Goal: Transaction & Acquisition: Purchase product/service

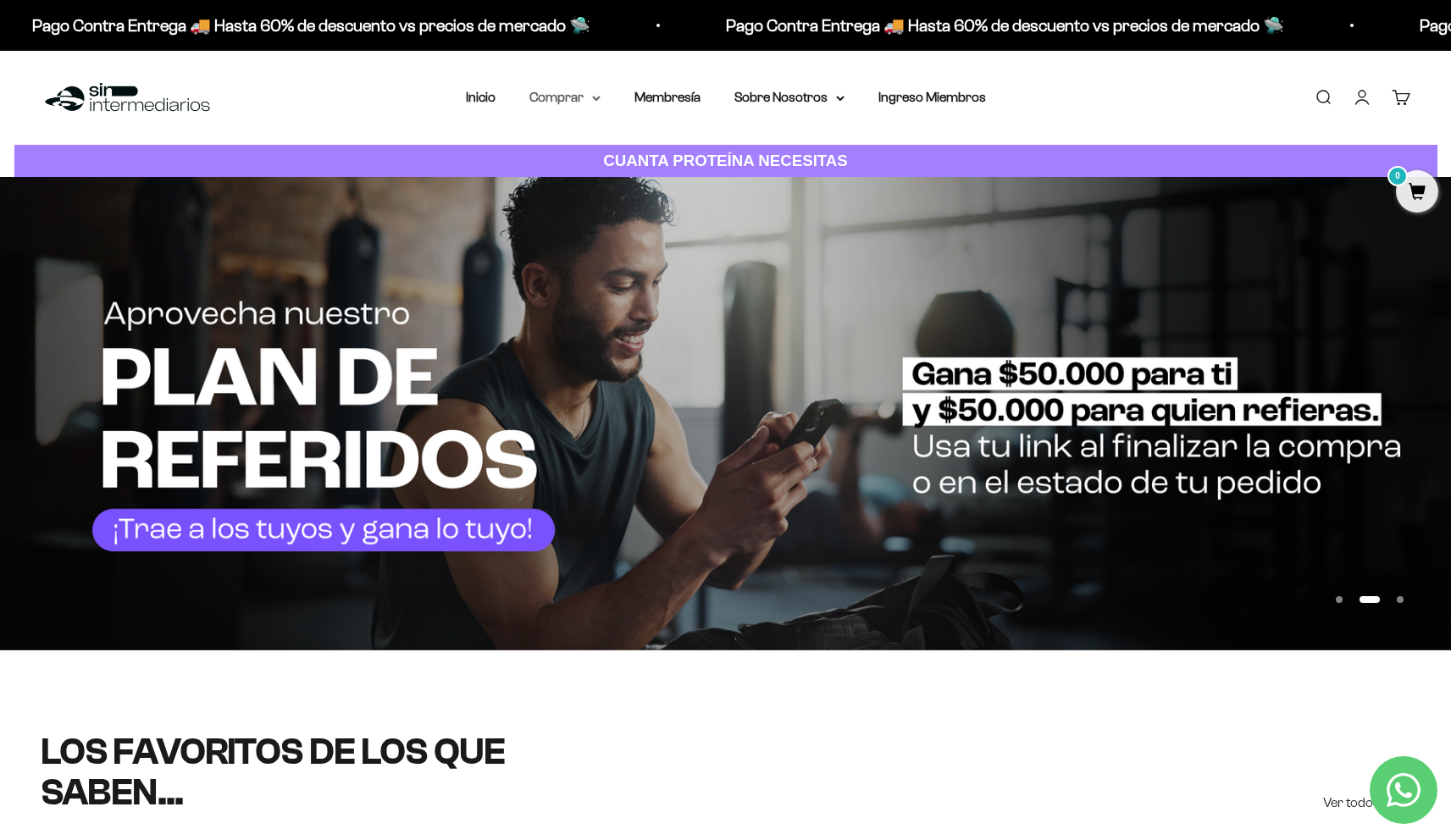
click at [593, 98] on icon at bounding box center [596, 99] width 7 height 4
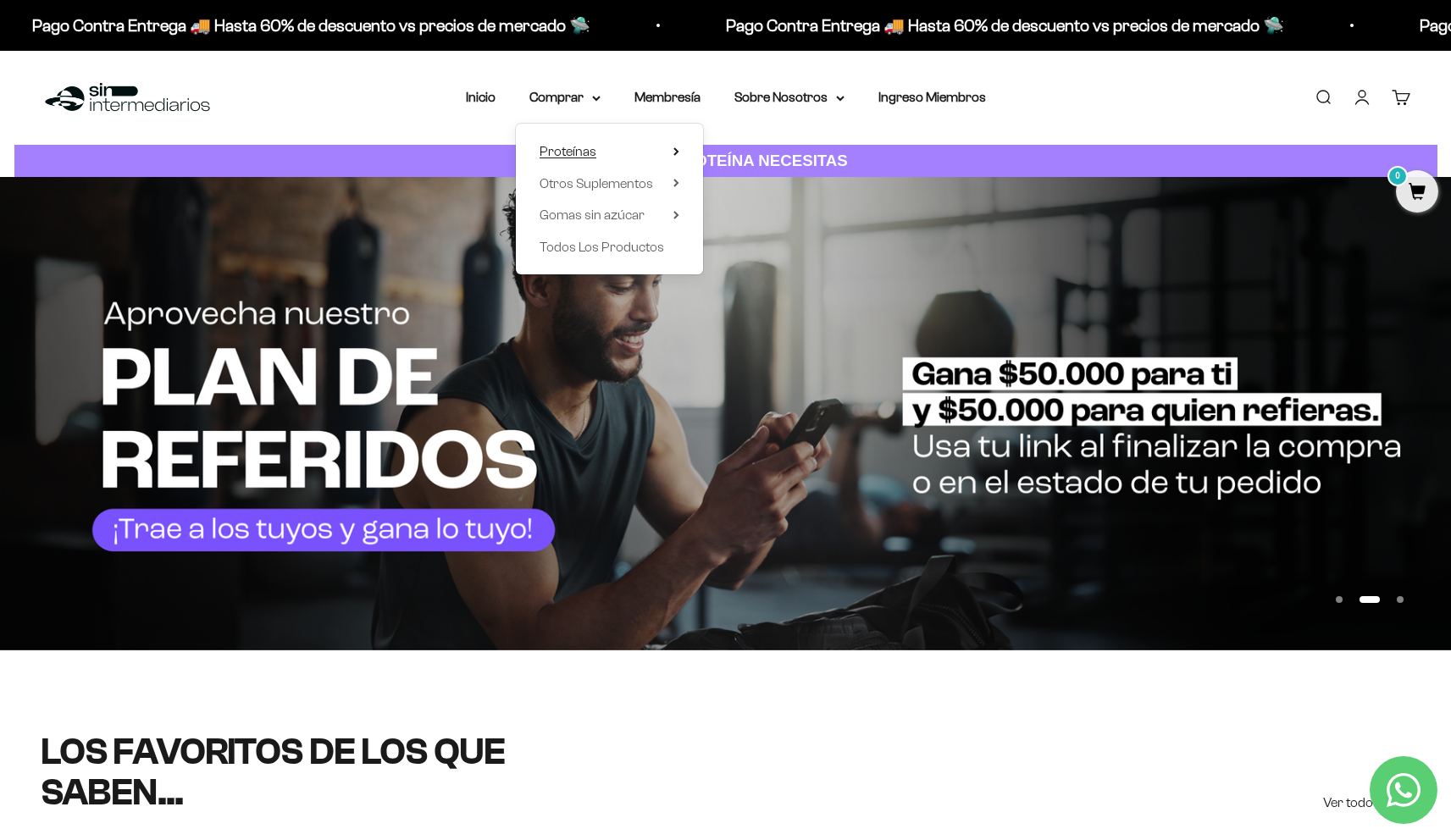
click at [593, 152] on span "Proteínas" at bounding box center [568, 152] width 56 height 14
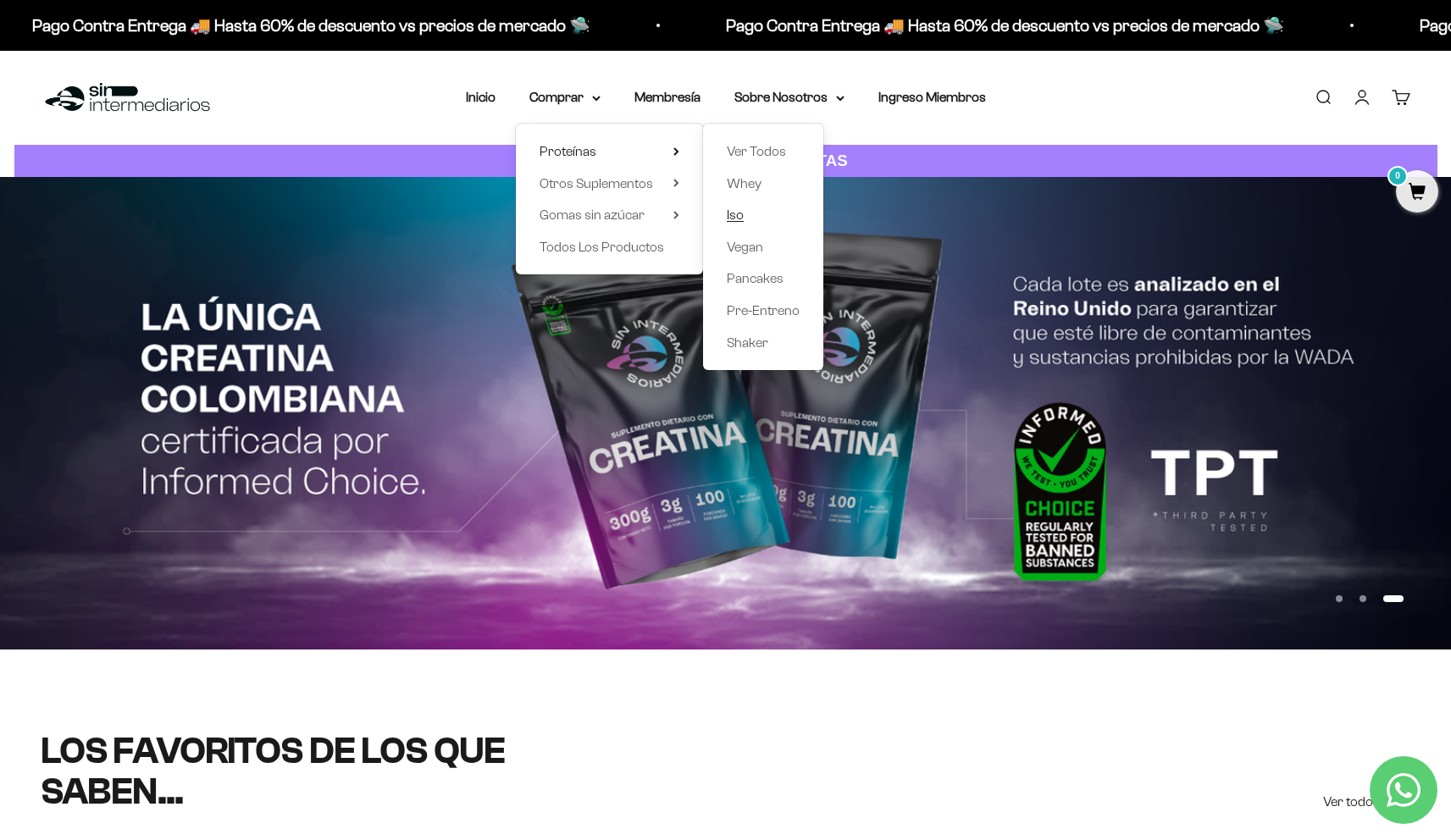
click at [738, 215] on span "Iso" at bounding box center [734, 214] width 17 height 14
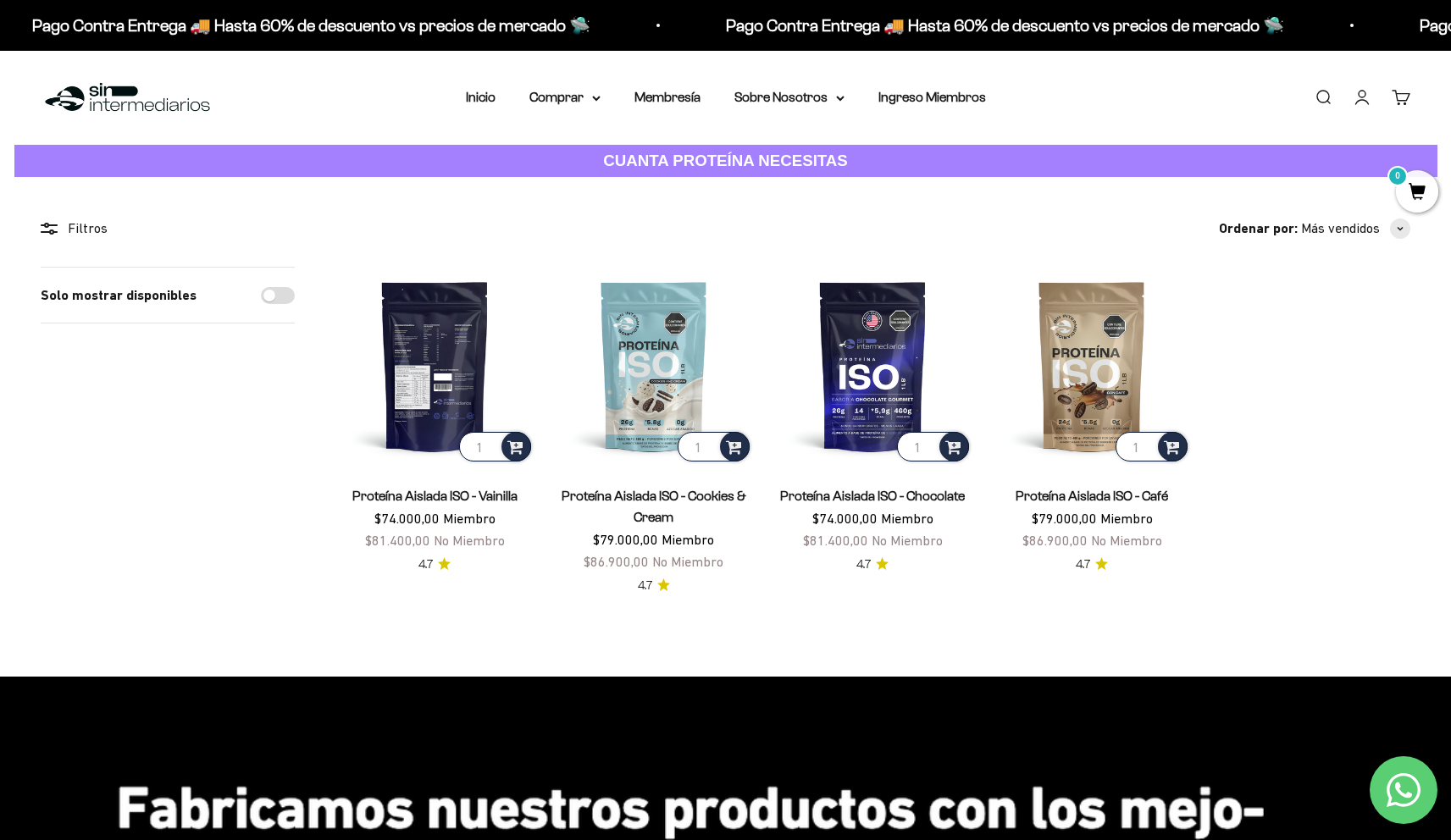
click at [447, 383] on img at bounding box center [435, 367] width 199 height 199
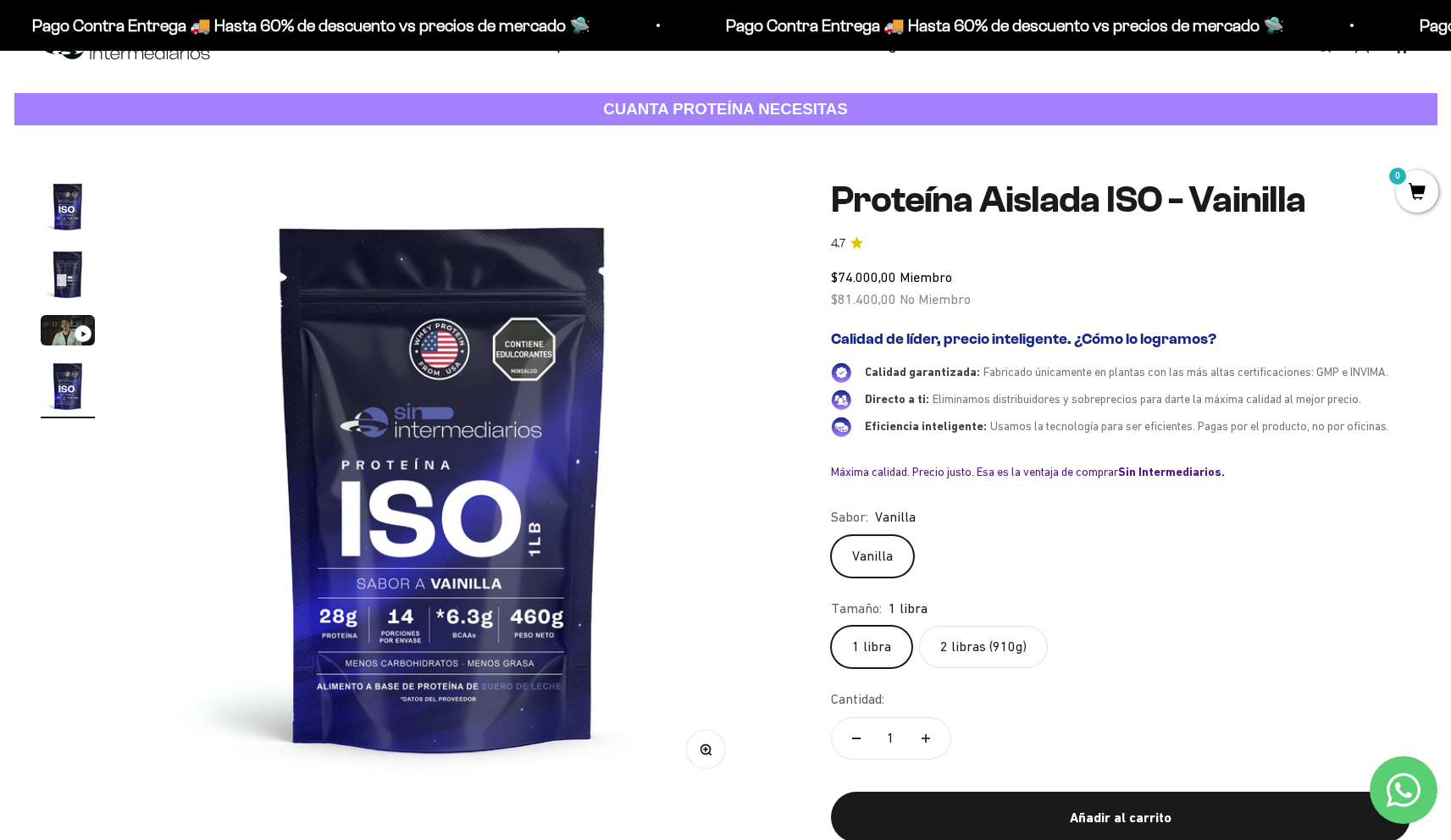
click at [990, 650] on label "2 libras (910g)" at bounding box center [984, 646] width 129 height 42
click at [831, 626] on input "2 libras (910g)" at bounding box center [830, 625] width 1 height 1
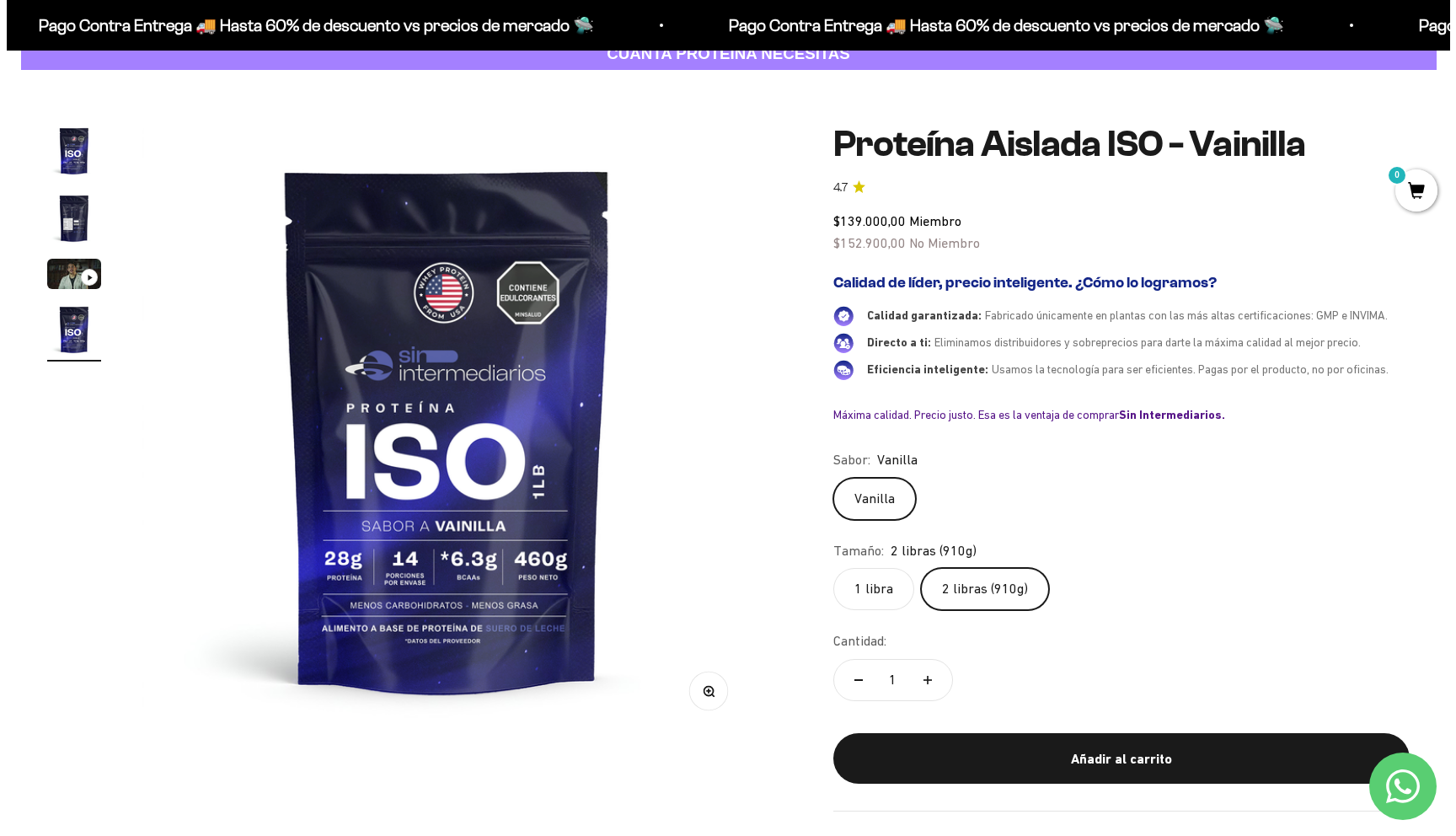
scroll to position [112, 0]
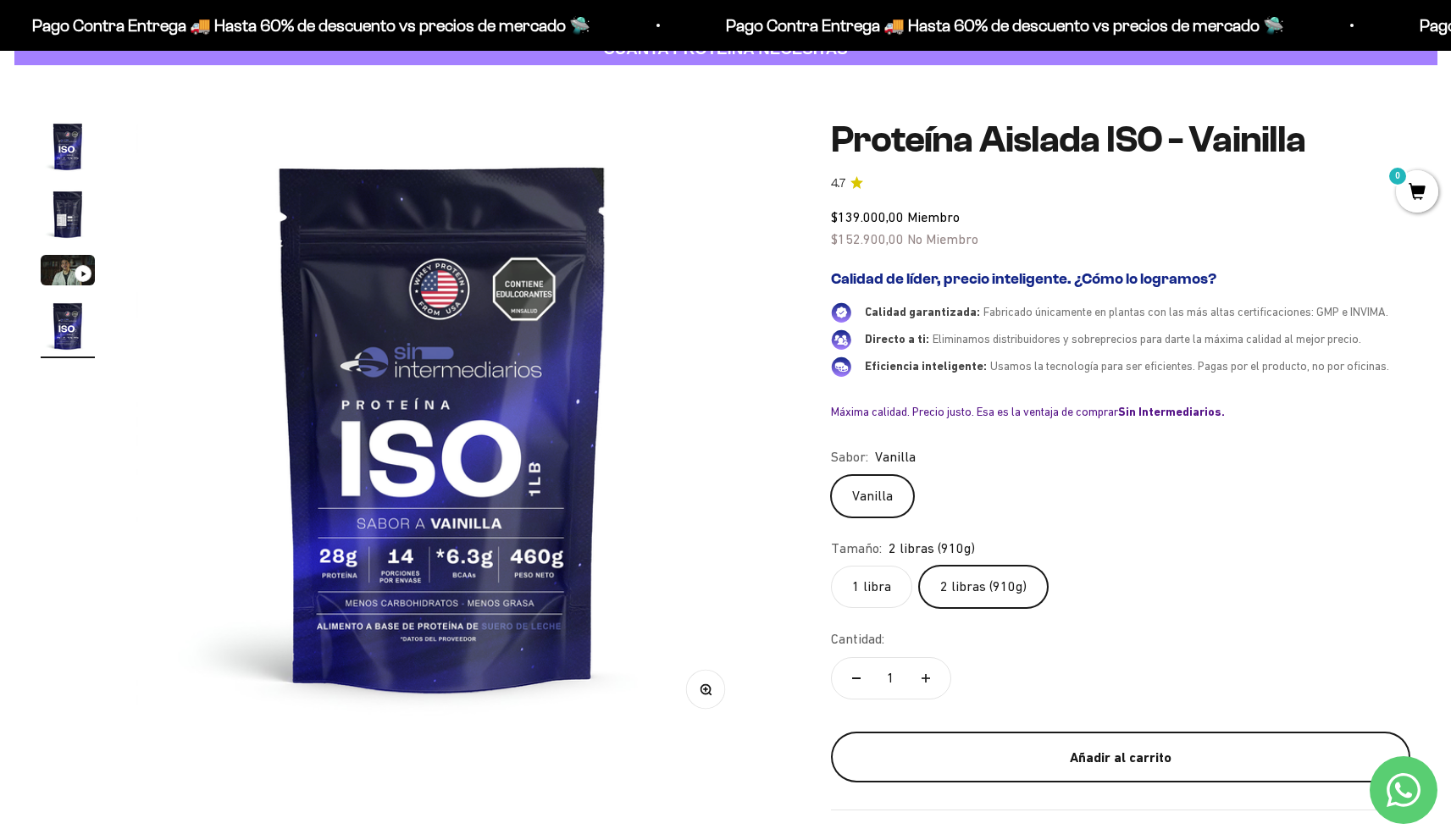
click at [1082, 761] on div "Añadir al carrito" at bounding box center [1120, 758] width 512 height 22
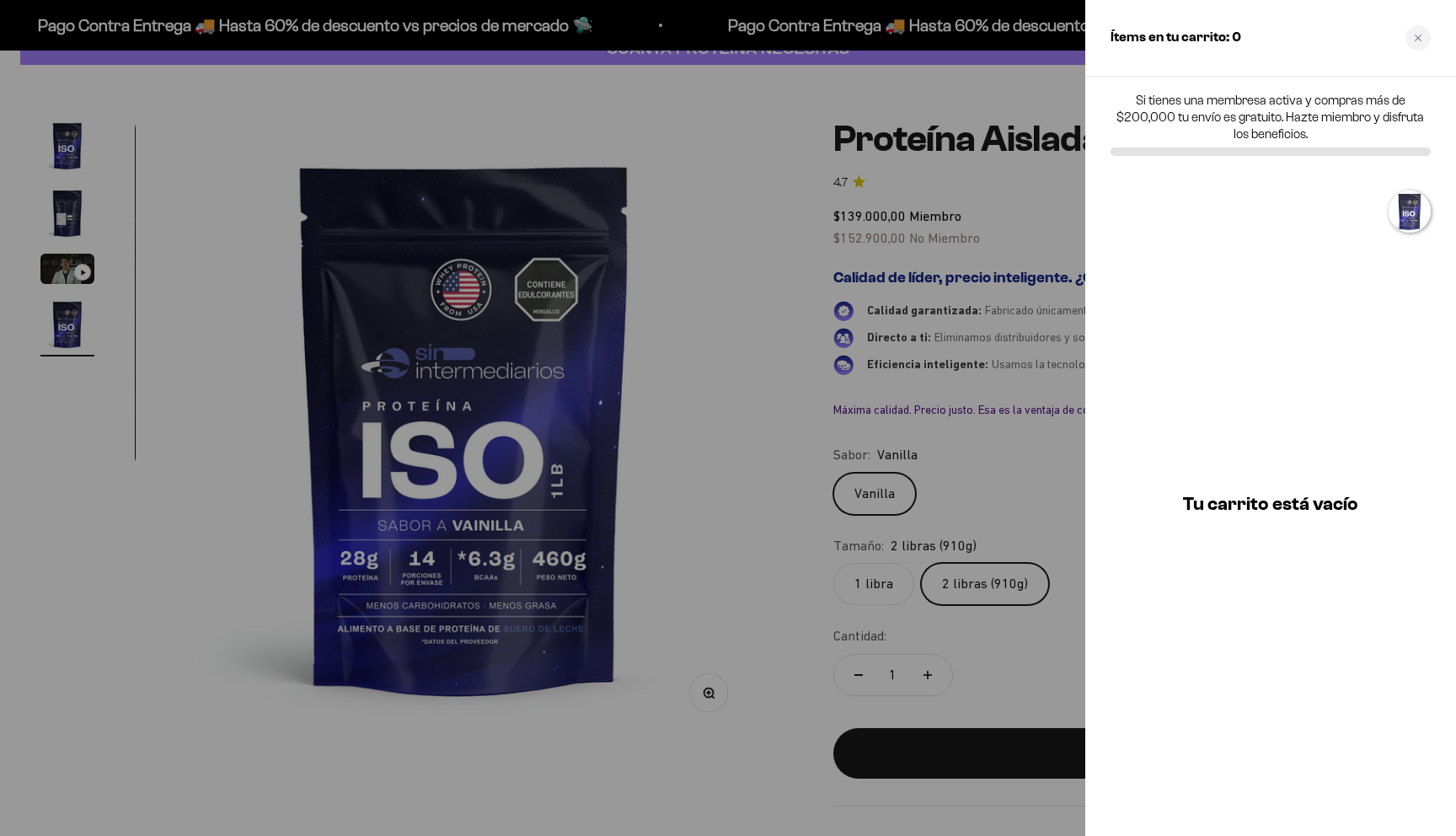
scroll to position [0, 1913]
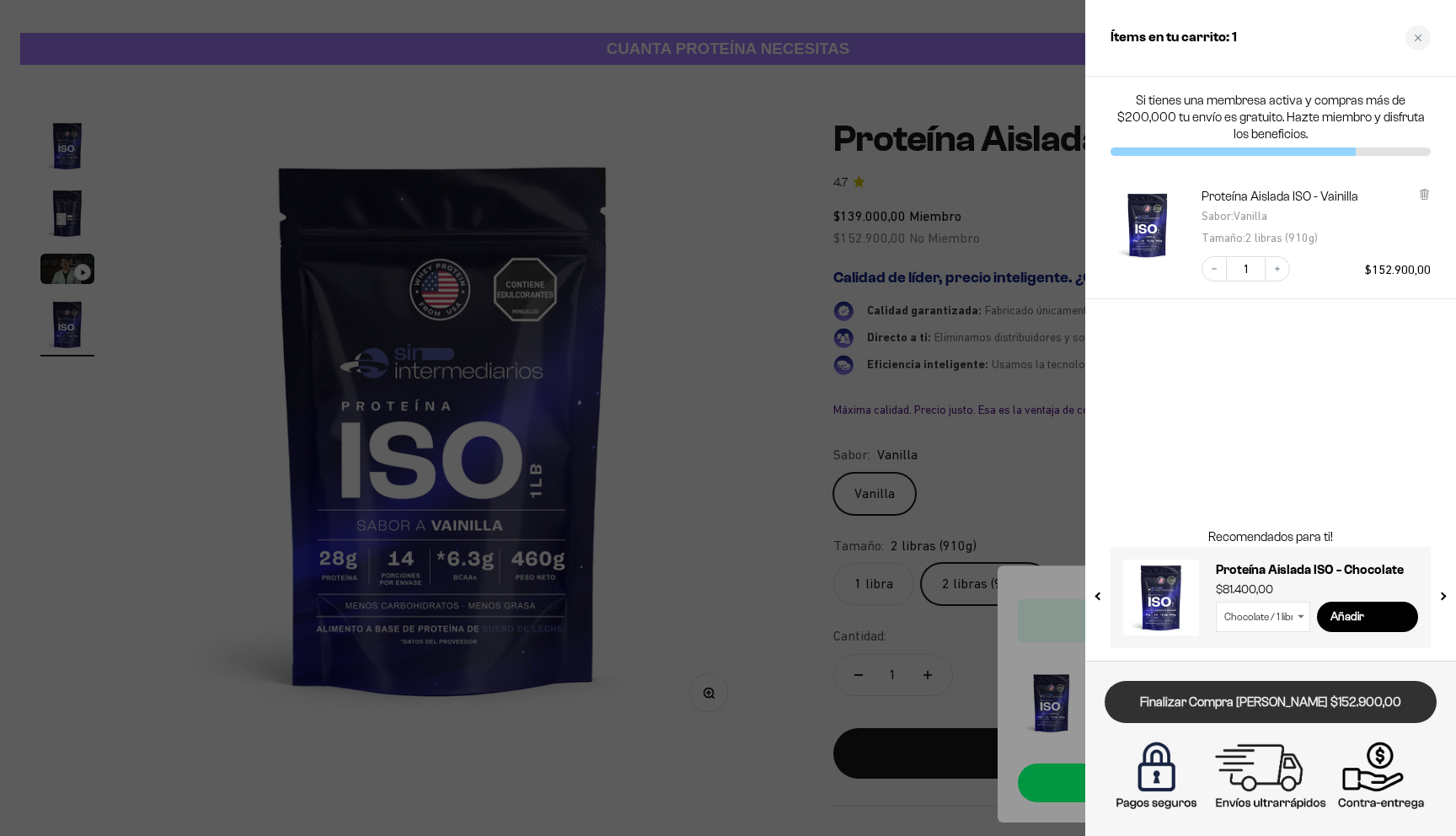
click at [1270, 708] on link "Finalizar Compra [PERSON_NAME] $152.900,00" at bounding box center [1270, 702] width 332 height 43
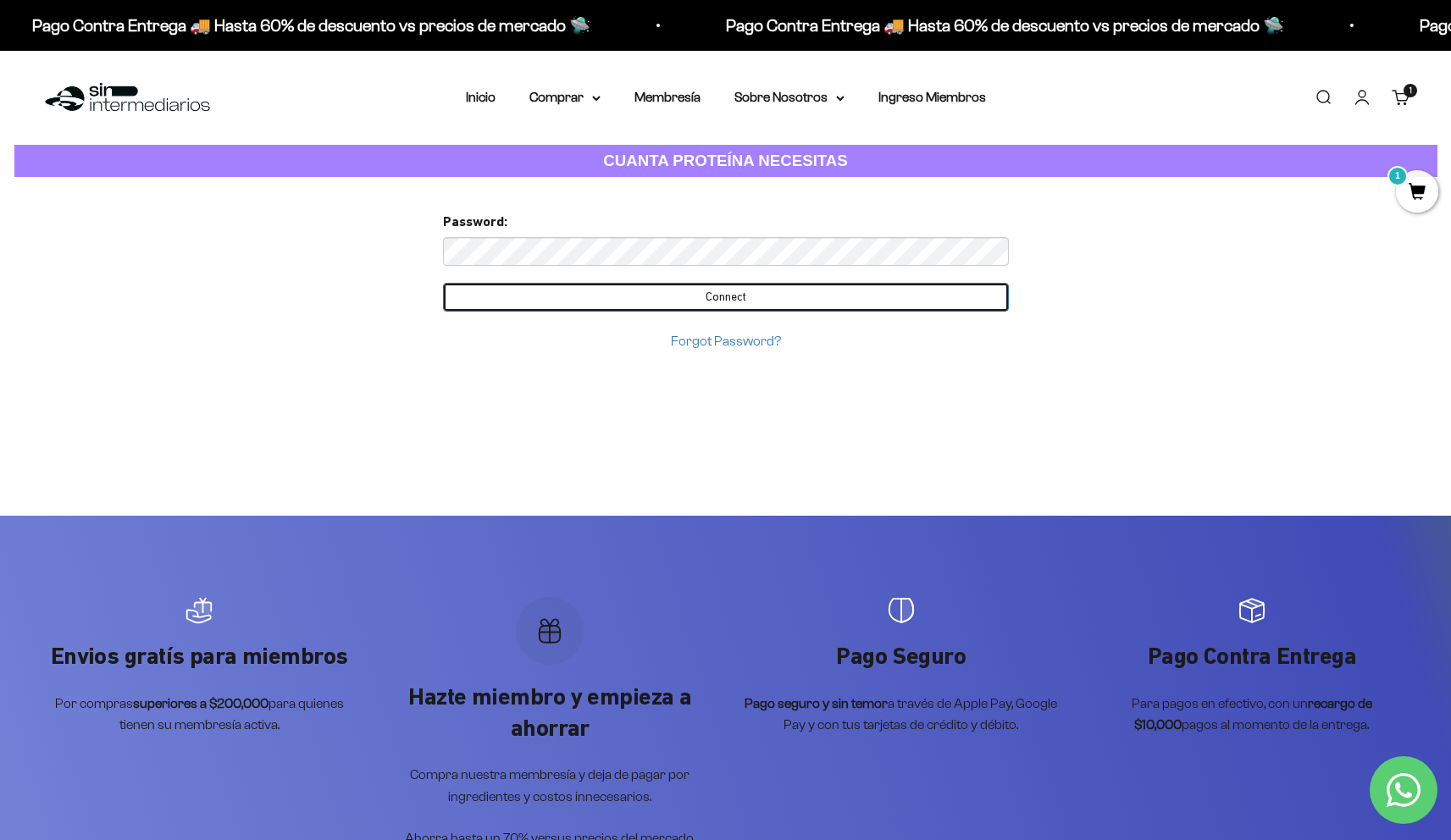
click at [685, 302] on input "Connect" at bounding box center [726, 297] width 566 height 29
